Goal: Task Accomplishment & Management: Manage account settings

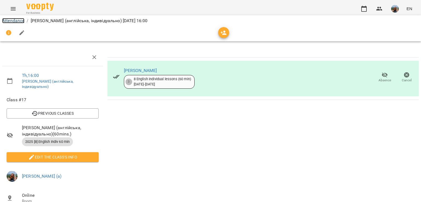
click at [16, 19] on link "Attendance" at bounding box center [13, 20] width 22 height 5
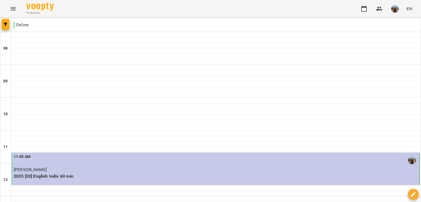
scroll to position [31, 0]
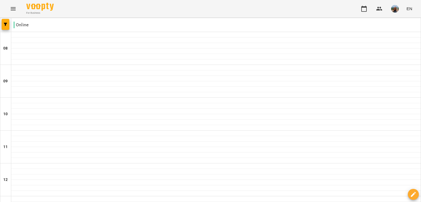
scroll to position [165, 0]
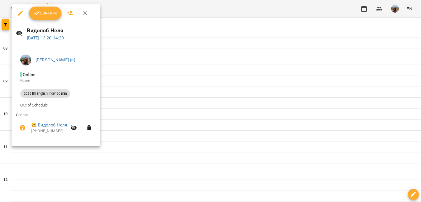
click at [197, 24] on div at bounding box center [210, 101] width 421 height 202
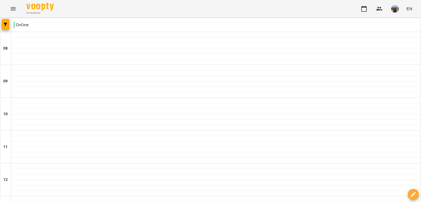
scroll to position [82, 0]
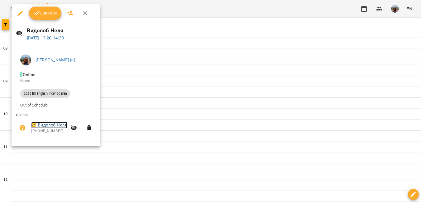
click at [55, 126] on link "😀 [PERSON_NAME]" at bounding box center [49, 125] width 36 height 7
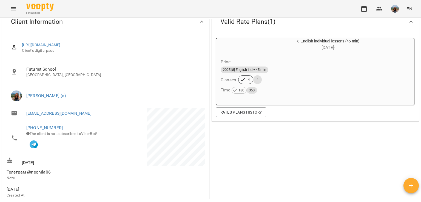
scroll to position [55, 0]
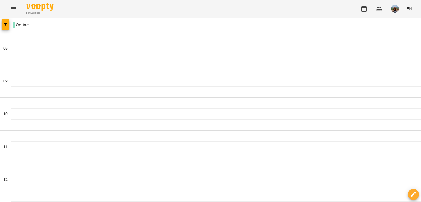
scroll to position [274, 0]
